Goal: Complete application form

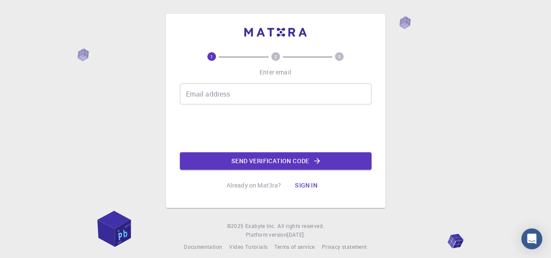
click at [216, 98] on input "Email address" at bounding box center [276, 94] width 192 height 21
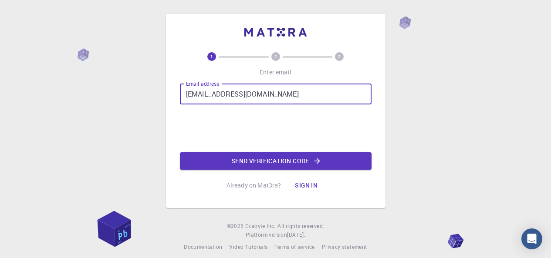
type input "[EMAIL_ADDRESS][DOMAIN_NAME]"
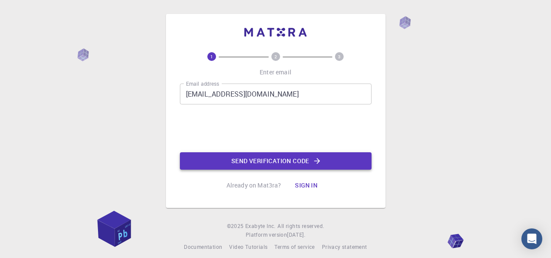
click at [268, 156] on button "Send verification code" at bounding box center [276, 161] width 192 height 17
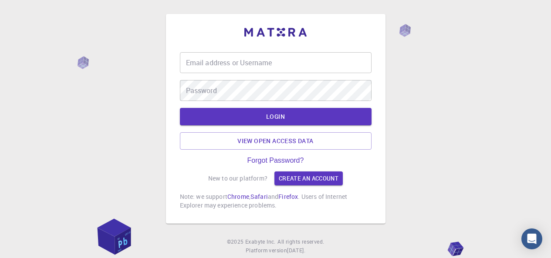
click at [276, 69] on input "Email address or Username" at bounding box center [276, 62] width 192 height 21
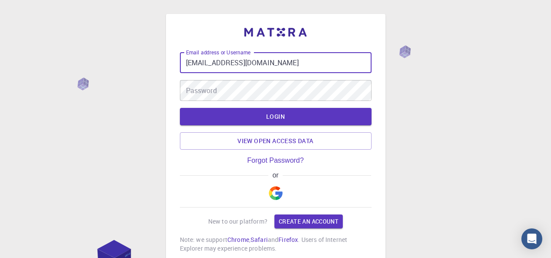
type input "[EMAIL_ADDRESS][DOMAIN_NAME]"
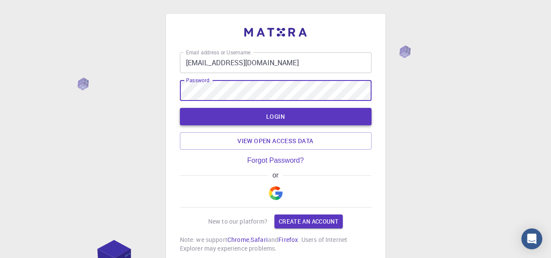
click at [273, 115] on button "LOGIN" at bounding box center [276, 116] width 192 height 17
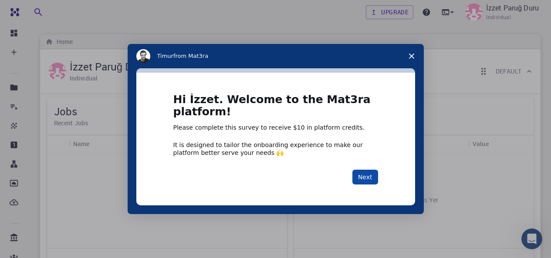
click at [361, 178] on button "Next" at bounding box center [365, 177] width 26 height 15
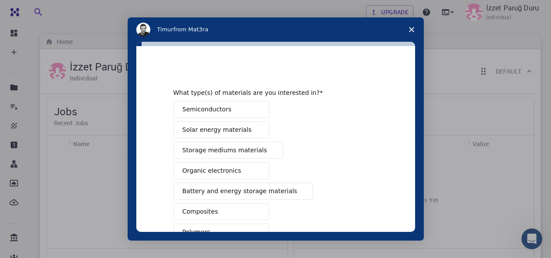
click at [225, 106] on button "Semiconductors" at bounding box center [221, 109] width 96 height 17
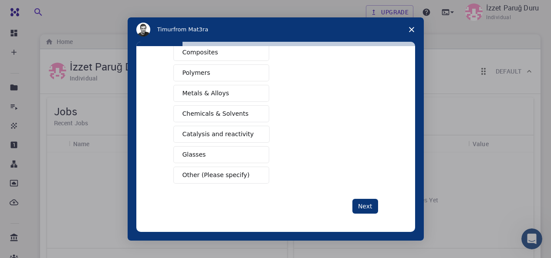
scroll to position [162, 0]
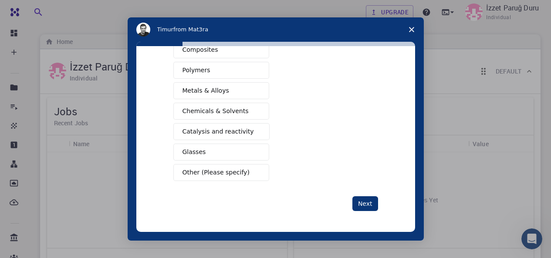
click at [214, 93] on span "Metals & Alloys" at bounding box center [206, 90] width 47 height 9
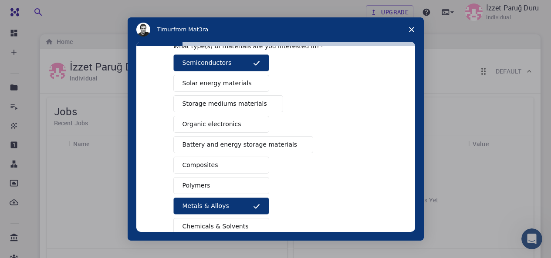
scroll to position [31, 0]
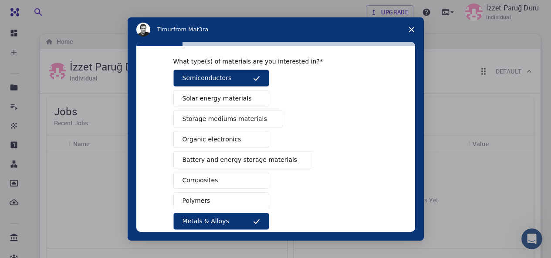
click at [241, 101] on button "Solar energy materials" at bounding box center [221, 98] width 96 height 17
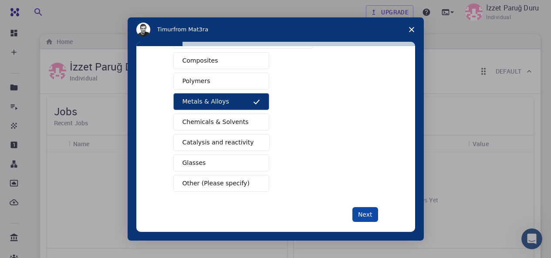
scroll to position [162, 0]
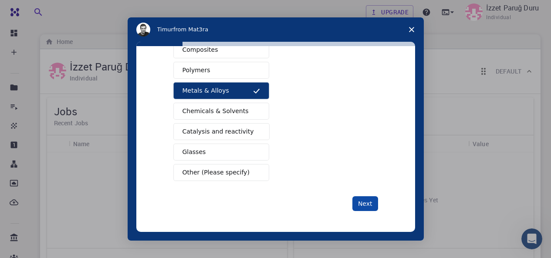
click at [365, 202] on button "Next" at bounding box center [365, 204] width 26 height 15
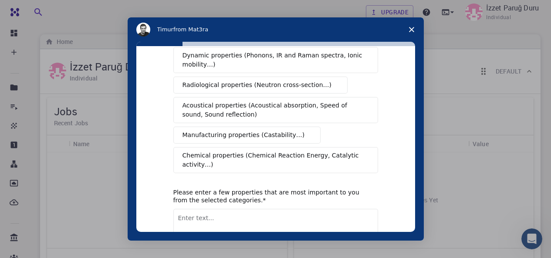
scroll to position [0, 0]
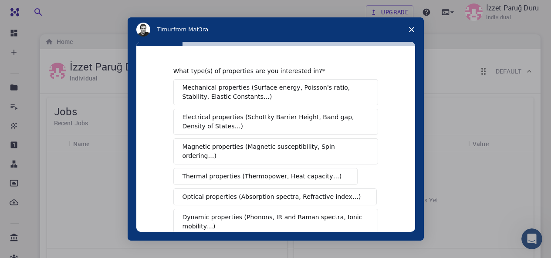
click at [228, 95] on span "Mechanical properties (Surface energy, Poisson's ratio, Stability, Elastic Cons…" at bounding box center [274, 92] width 182 height 18
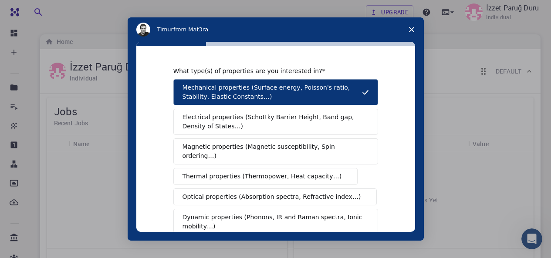
click at [259, 121] on span "Electrical properties (Schottky Barrier Height, Band gap, Density of States…)" at bounding box center [273, 122] width 181 height 18
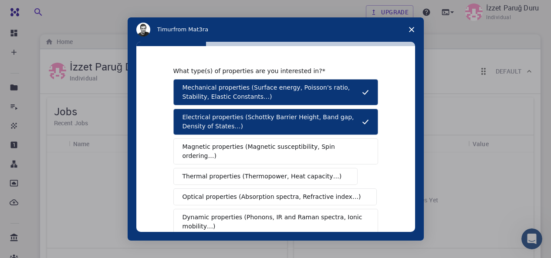
click at [254, 143] on span "Magnetic properties (Magnetic susceptibility, Spin ordering…)" at bounding box center [273, 151] width 180 height 18
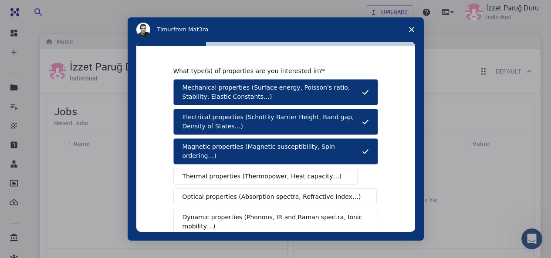
click at [243, 172] on span "Thermal properties (Thermopower, Heat capacity…)" at bounding box center [262, 176] width 159 height 9
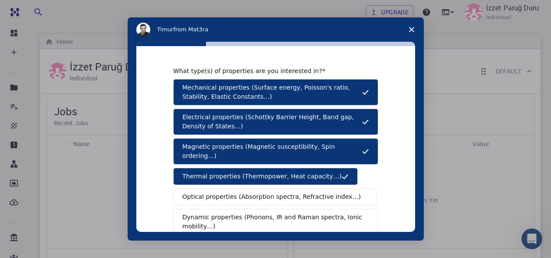
scroll to position [44, 0]
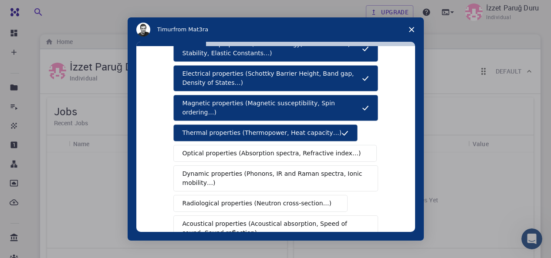
click at [250, 149] on span "Optical properties (Absorption spectra, Refractive index…)" at bounding box center [272, 153] width 179 height 9
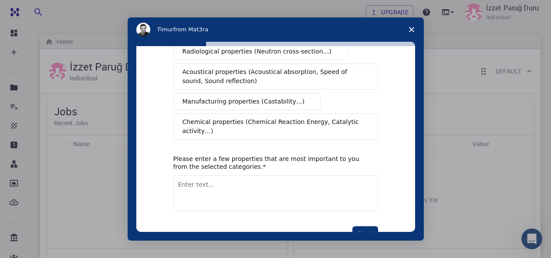
scroll to position [207, 0]
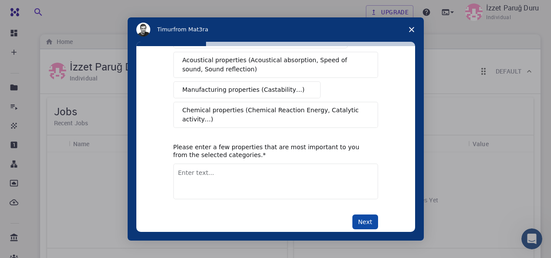
click at [365, 215] on button "Next" at bounding box center [365, 222] width 26 height 15
click at [245, 165] on textarea "Enter text..." at bounding box center [275, 182] width 205 height 36
click at [255, 164] on textarea "Enter text..." at bounding box center [275, 182] width 205 height 36
type textarea "hardness"
click at [367, 215] on button "Next" at bounding box center [365, 222] width 26 height 15
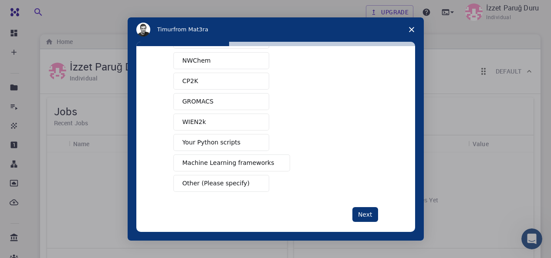
scroll to position [99, 0]
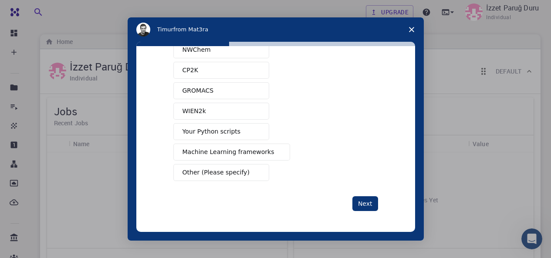
click at [221, 179] on button "Other (Please specify)" at bounding box center [221, 172] width 96 height 17
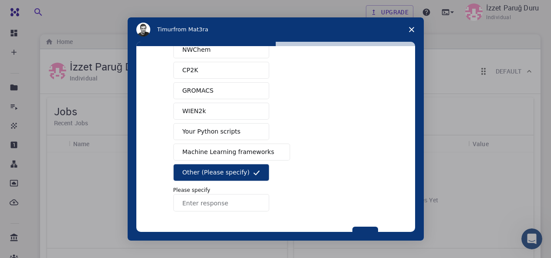
click at [217, 200] on input "Enter response" at bounding box center [221, 202] width 96 height 17
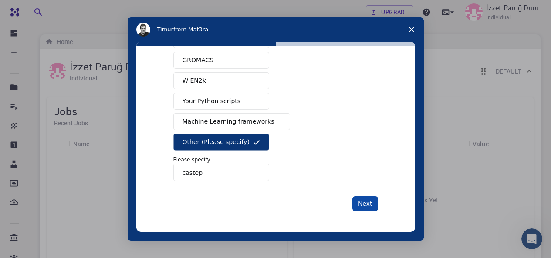
type input "castep"
click at [360, 200] on button "Next" at bounding box center [365, 204] width 26 height 15
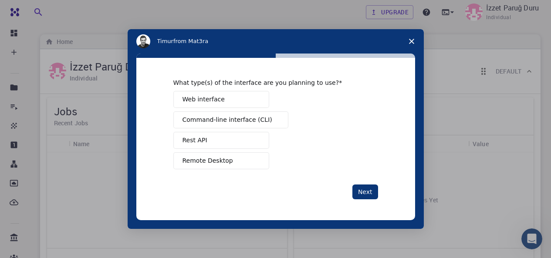
click at [213, 102] on span "Web interface" at bounding box center [204, 99] width 42 height 9
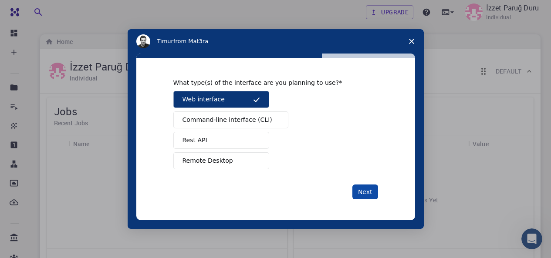
click at [362, 197] on button "Next" at bounding box center [365, 192] width 26 height 15
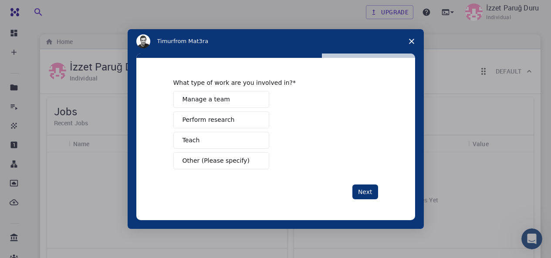
click at [222, 125] on span "Perform research" at bounding box center [209, 119] width 52 height 9
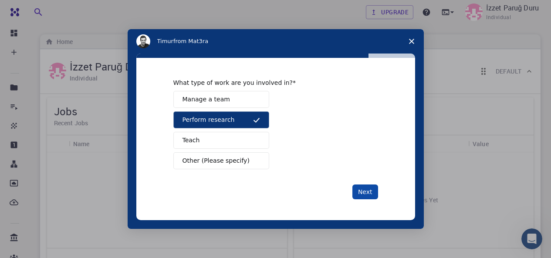
click at [358, 190] on button "Next" at bounding box center [365, 192] width 26 height 15
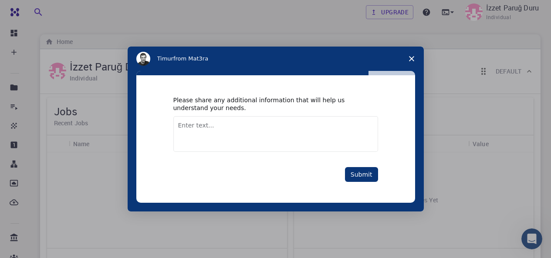
click at [292, 130] on textarea "Enter text..." at bounding box center [275, 134] width 205 height 36
type textarea "magnetoelastic properties"
click at [355, 174] on button "Submit" at bounding box center [361, 174] width 33 height 15
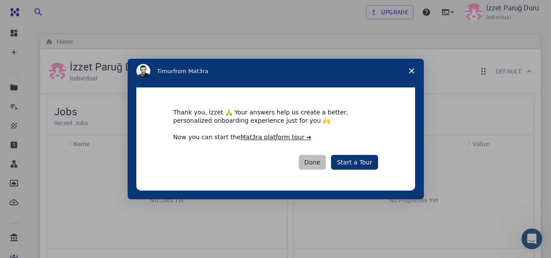
click at [322, 159] on button "Done" at bounding box center [312, 162] width 27 height 15
